Goal: Task Accomplishment & Management: Complete application form

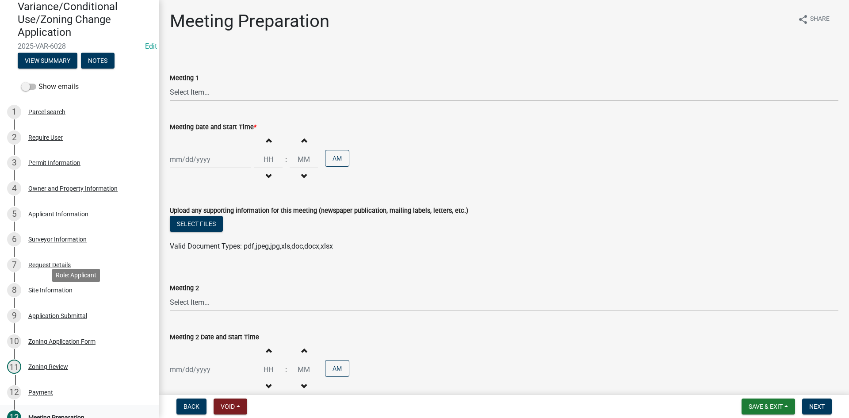
scroll to position [177, 0]
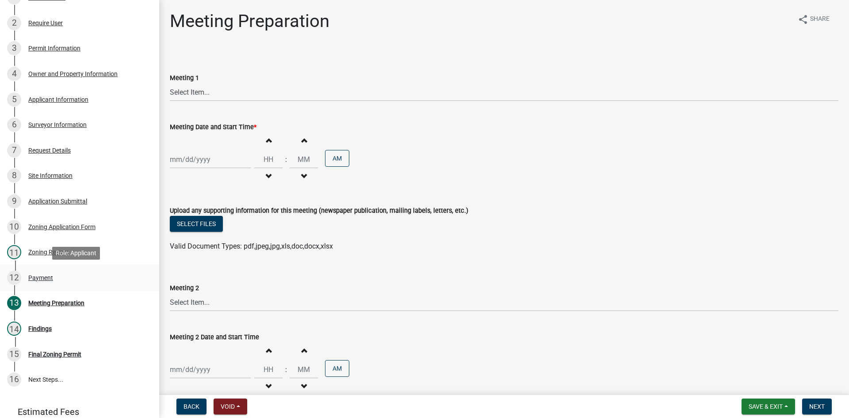
click at [42, 273] on div "12 Payment" at bounding box center [76, 278] width 138 height 14
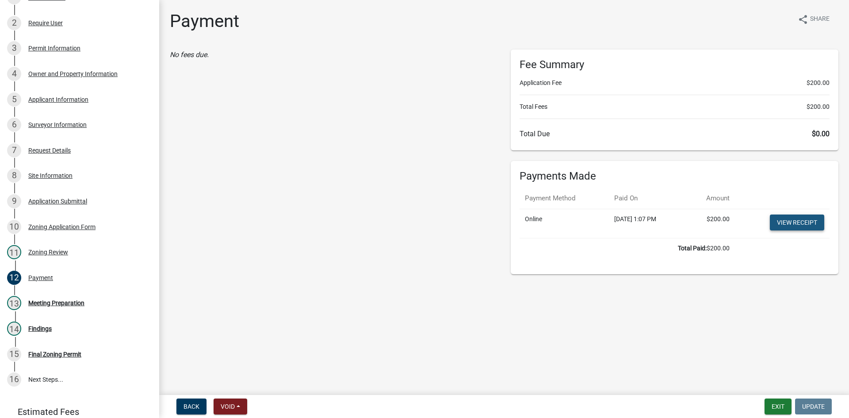
click at [804, 219] on link "View receipt" at bounding box center [797, 223] width 54 height 16
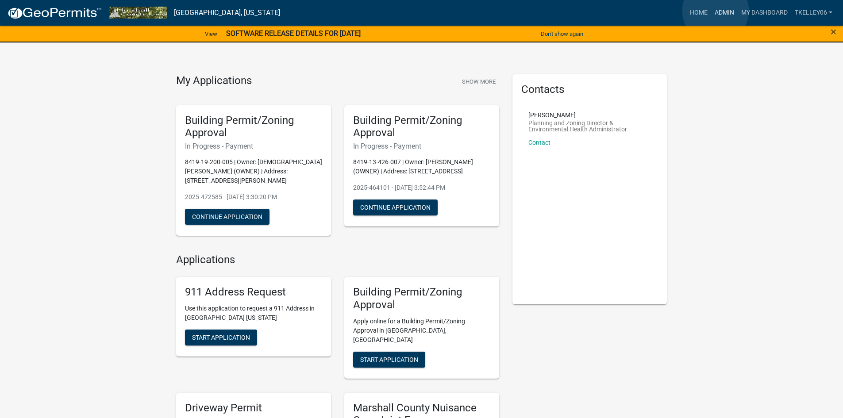
click at [715, 11] on link "Admin" at bounding box center [724, 12] width 27 height 17
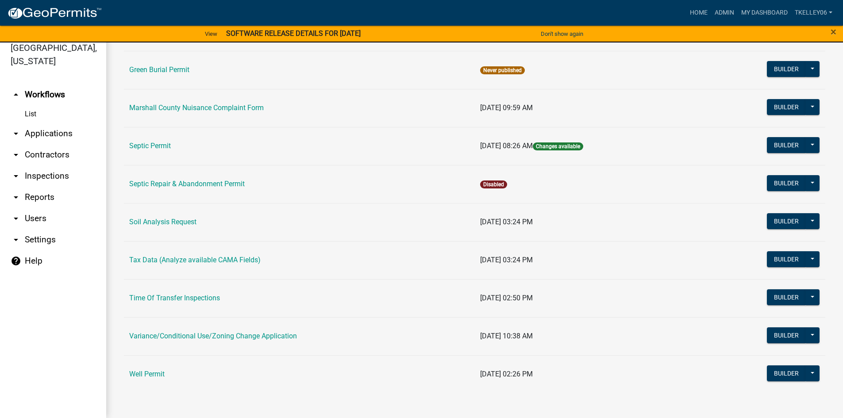
scroll to position [46, 0]
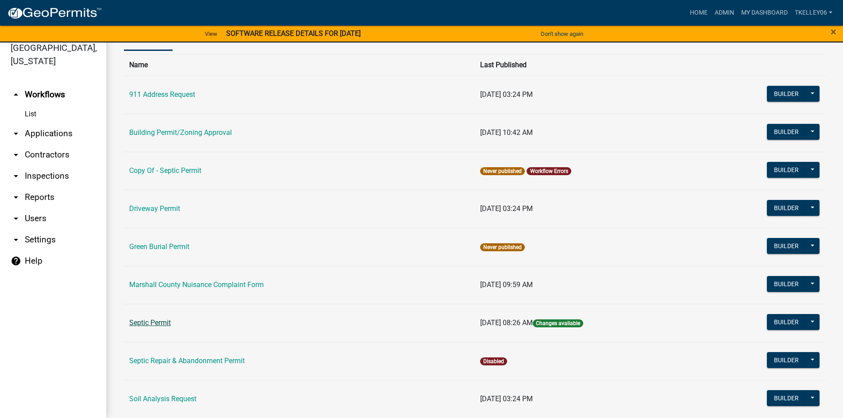
click at [148, 321] on link "Septic Permit" at bounding box center [150, 322] width 42 height 8
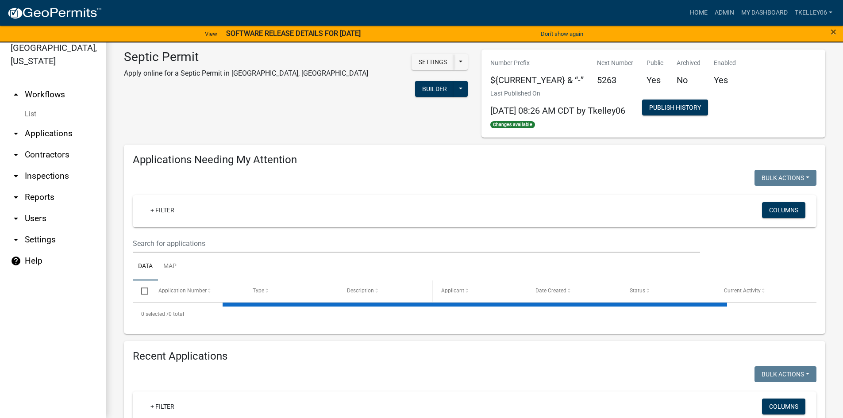
select select "3: 100"
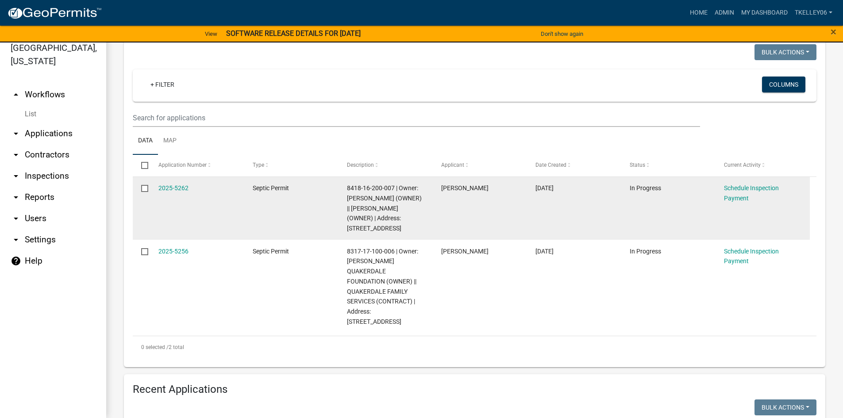
scroll to position [133, 0]
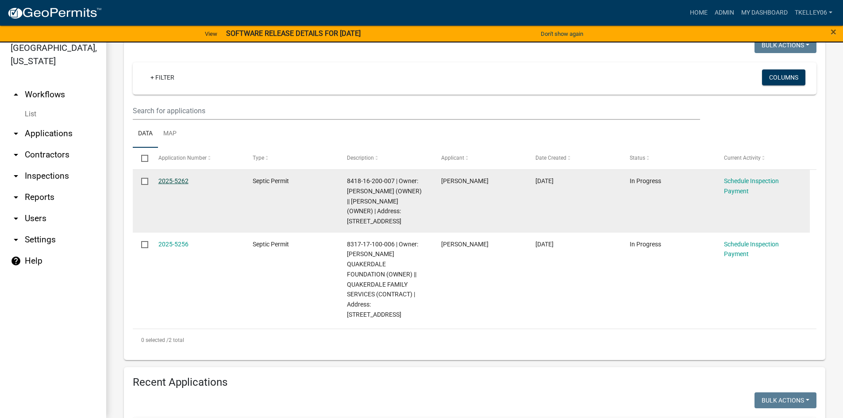
click at [179, 182] on link "2025-5262" at bounding box center [173, 180] width 30 height 7
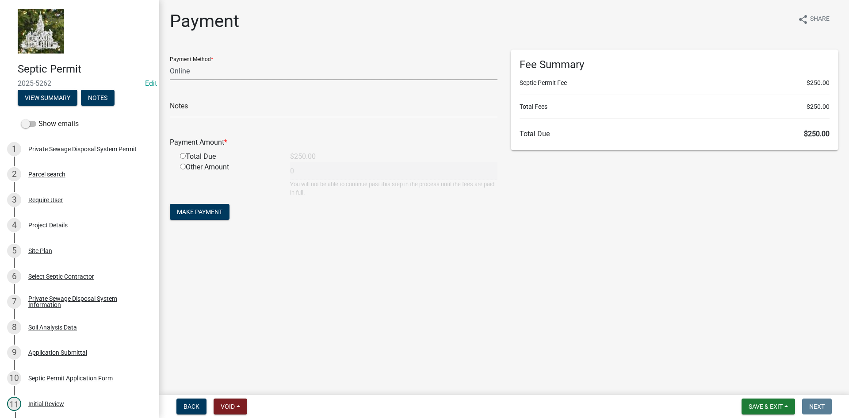
click at [187, 72] on select "Credit Card POS Check Cash Online" at bounding box center [334, 71] width 328 height 18
select select "1: 0"
click at [170, 62] on select "Credit Card POS Check Cash Online" at bounding box center [334, 71] width 328 height 18
click at [195, 108] on input "text" at bounding box center [334, 109] width 328 height 18
type input "3875"
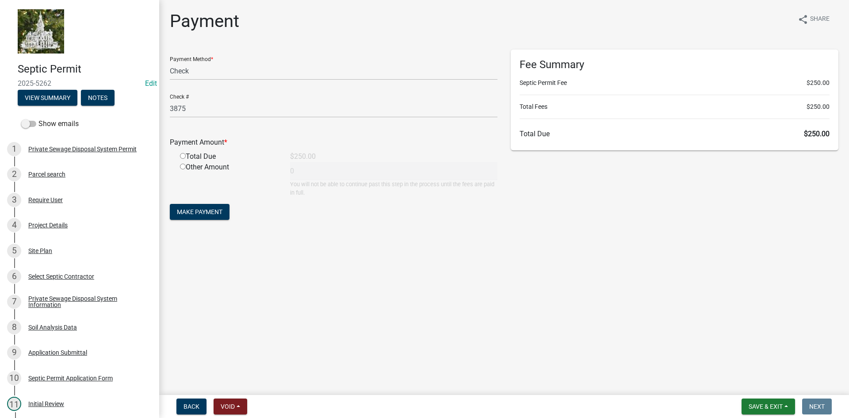
click at [183, 154] on input "radio" at bounding box center [183, 156] width 6 height 6
radio input "true"
type input "250"
click at [201, 206] on button "Make Payment" at bounding box center [200, 212] width 60 height 16
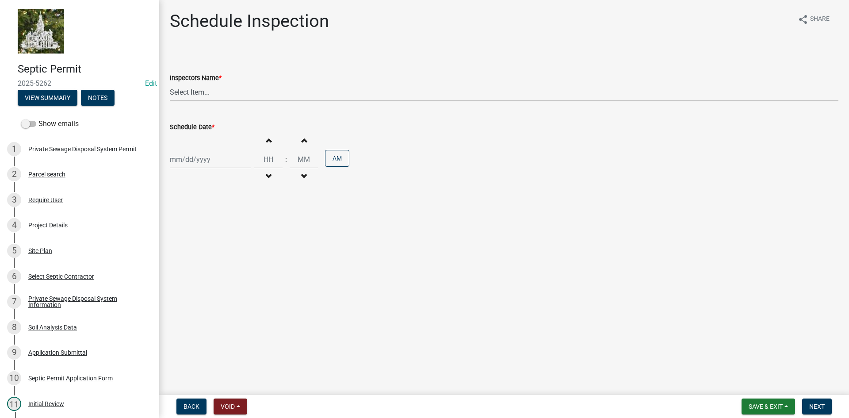
click at [182, 93] on select "Select Item... Tkelley06 (Tyler Kelley)" at bounding box center [504, 92] width 669 height 18
select select "0d4ec0b9-6d1c-4d1a-a1da-cf7d17175c99"
click at [170, 83] on select "Select Item... Tkelley06 (Tyler Kelley)" at bounding box center [504, 92] width 669 height 18
click at [191, 165] on div at bounding box center [210, 159] width 81 height 18
select select "9"
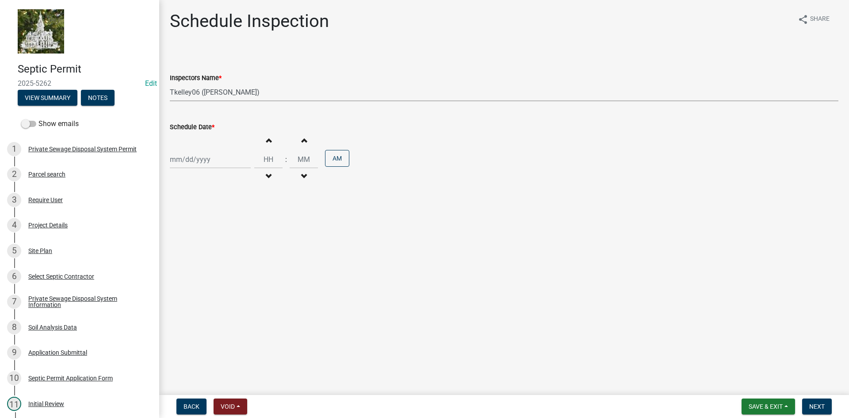
select select "2025"
click at [54, 171] on div "Parcel search" at bounding box center [46, 174] width 37 height 6
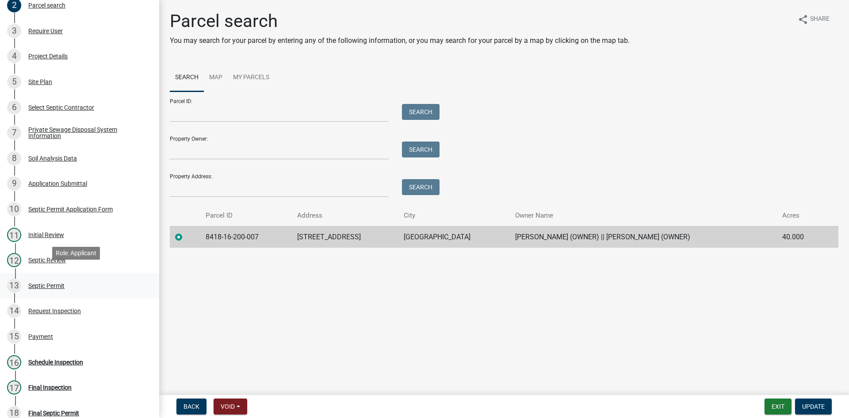
scroll to position [177, 0]
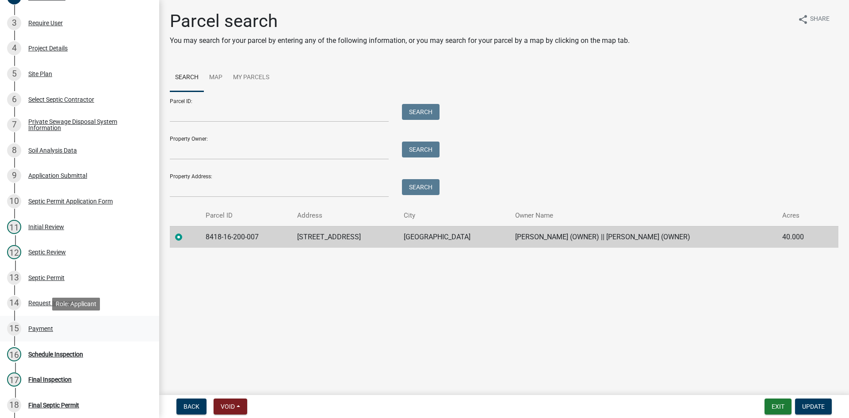
click at [37, 324] on div "15 Payment" at bounding box center [76, 329] width 138 height 14
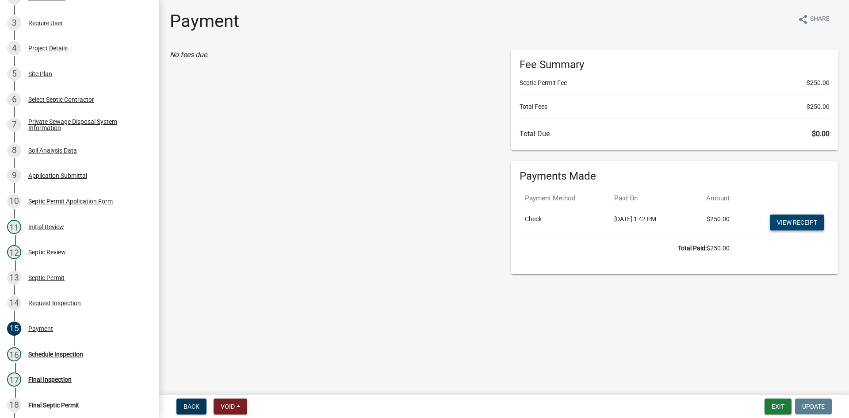
click at [793, 222] on link "View receipt" at bounding box center [797, 223] width 54 height 16
